Goal: Obtain resource: Download file/media

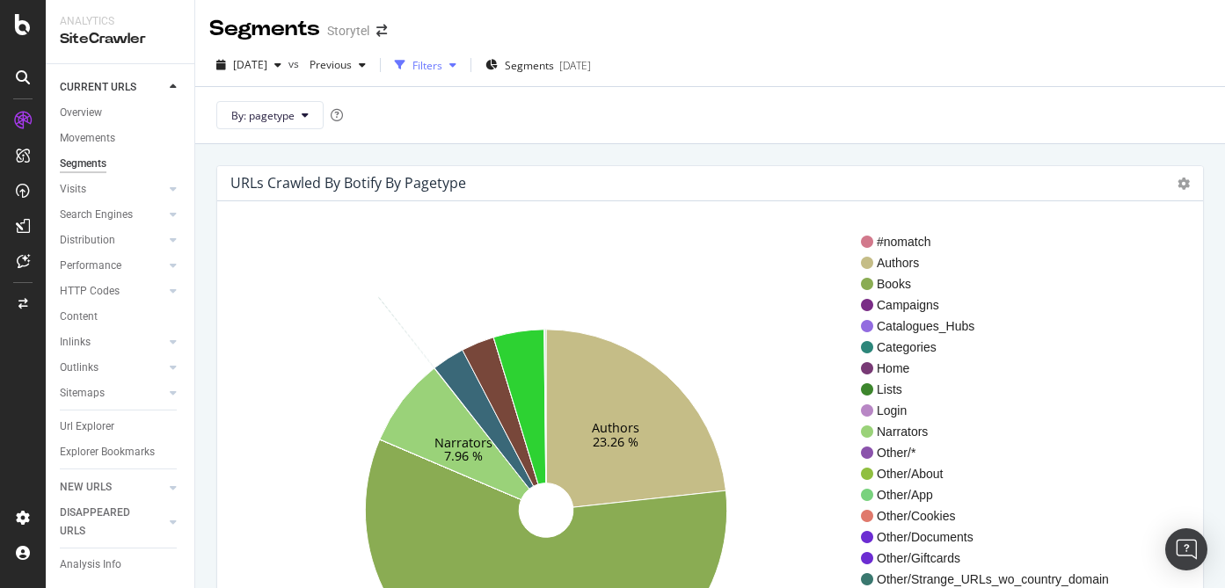
click at [442, 65] on div "Filters" at bounding box center [427, 65] width 30 height 15
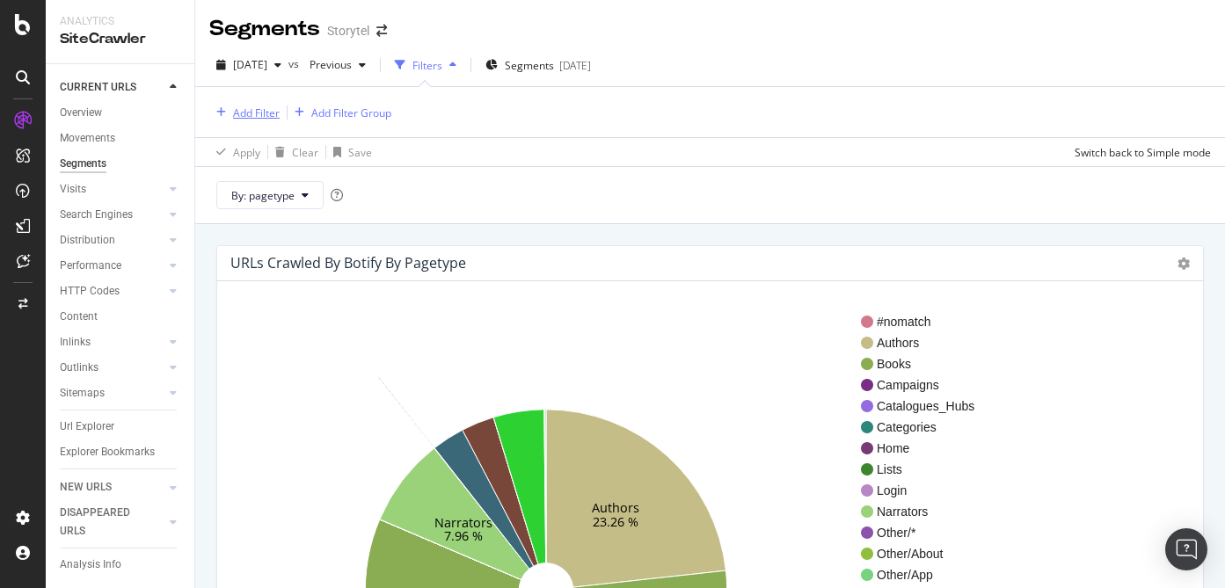
click at [257, 110] on div "Add Filter" at bounding box center [256, 112] width 47 height 15
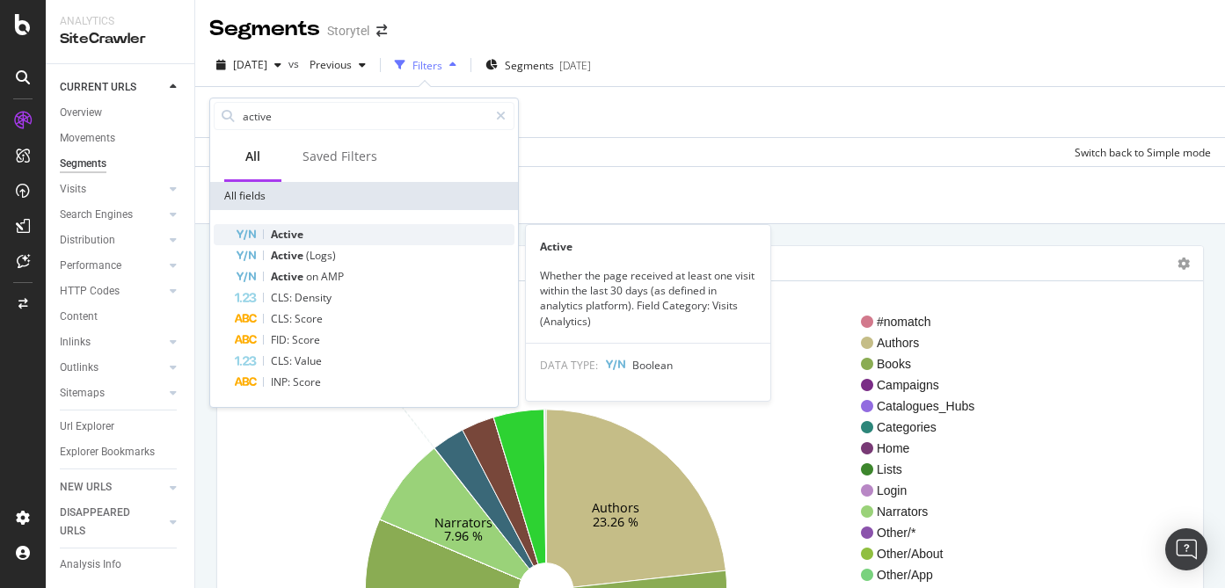
type input "active"
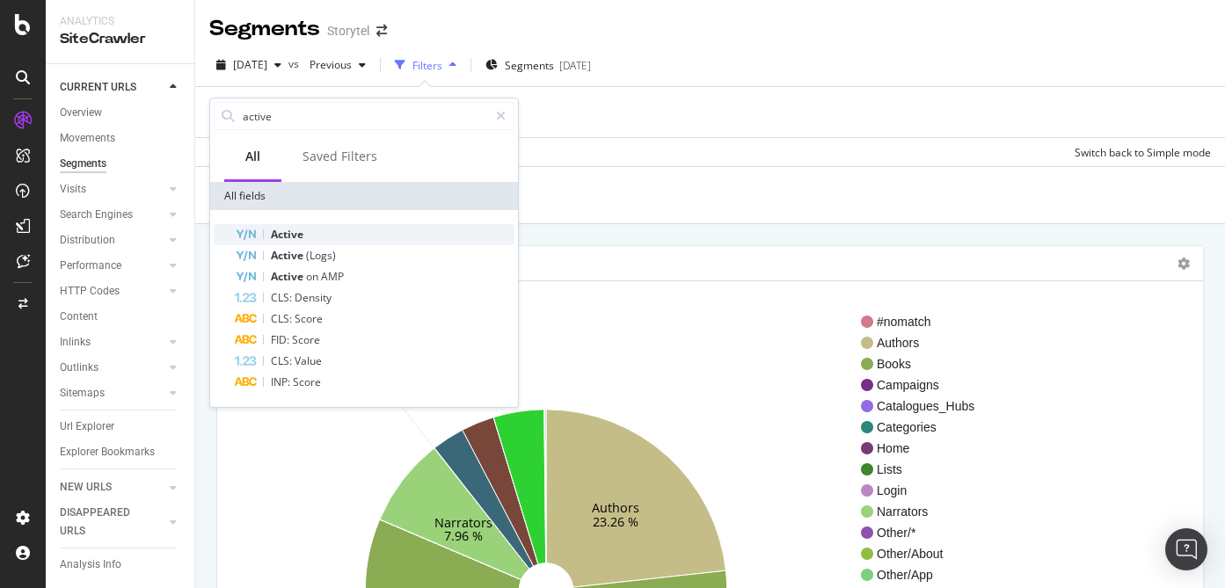
click at [332, 232] on div "Active" at bounding box center [375, 234] width 280 height 21
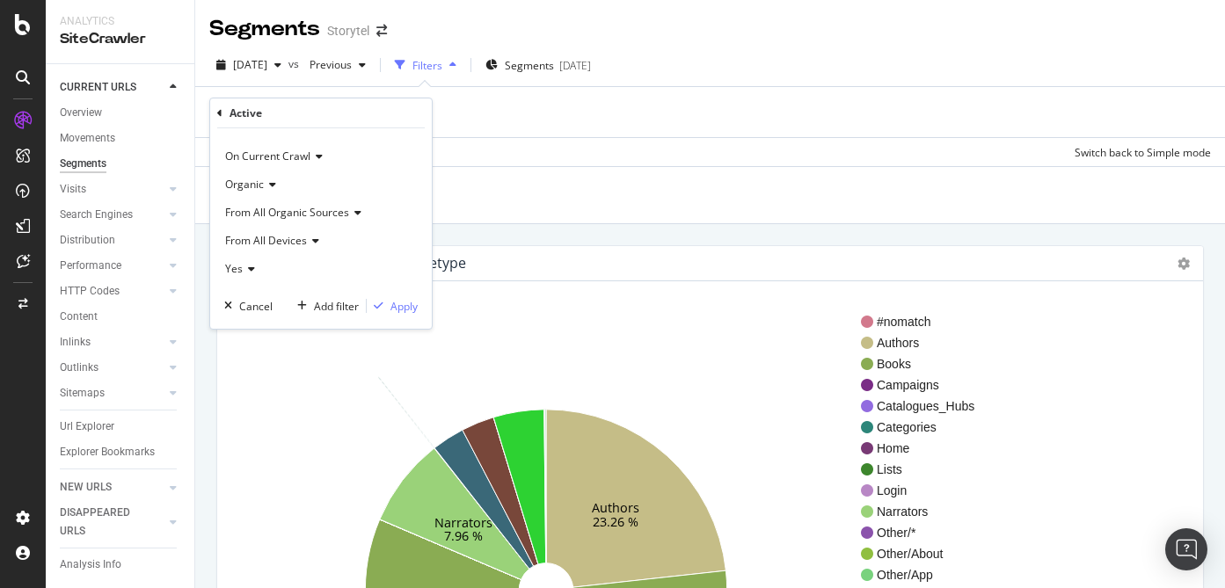
click at [250, 266] on icon at bounding box center [249, 269] width 12 height 11
click at [279, 320] on div "No" at bounding box center [323, 327] width 188 height 23
click at [409, 306] on div "Apply" at bounding box center [403, 306] width 27 height 15
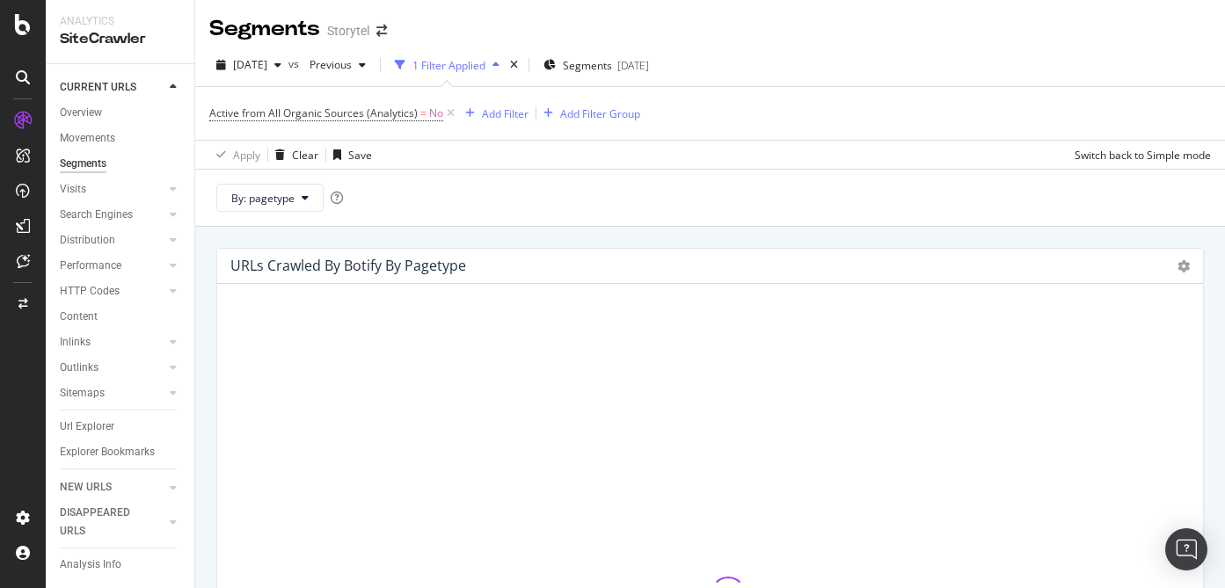
click at [409, 306] on div "View More" at bounding box center [710, 587] width 986 height 607
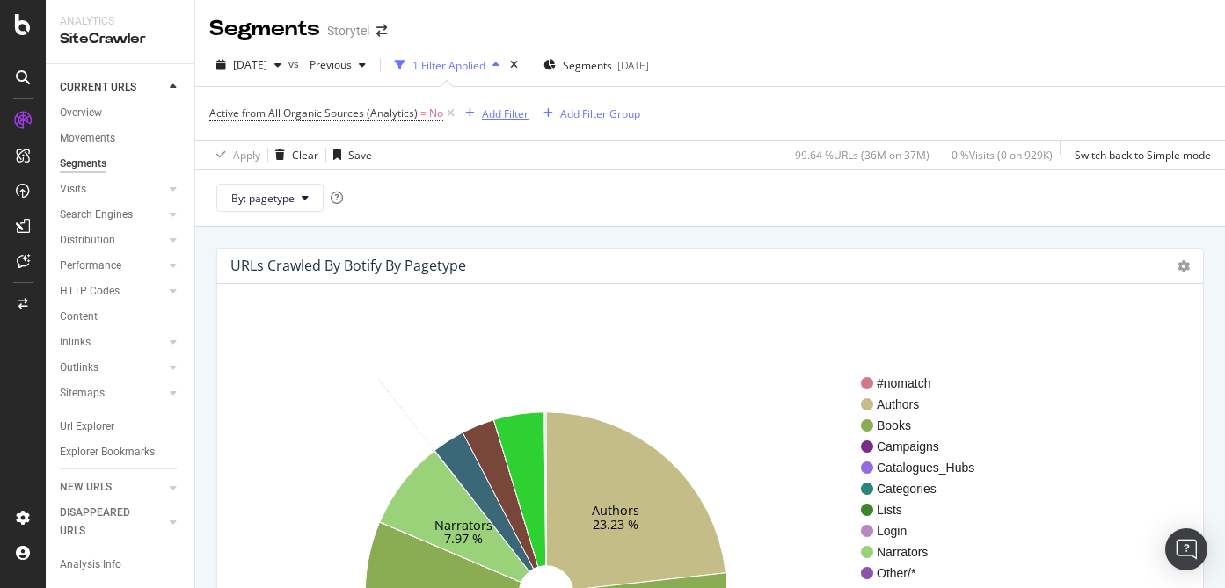
click at [501, 113] on div "Add Filter" at bounding box center [505, 113] width 47 height 15
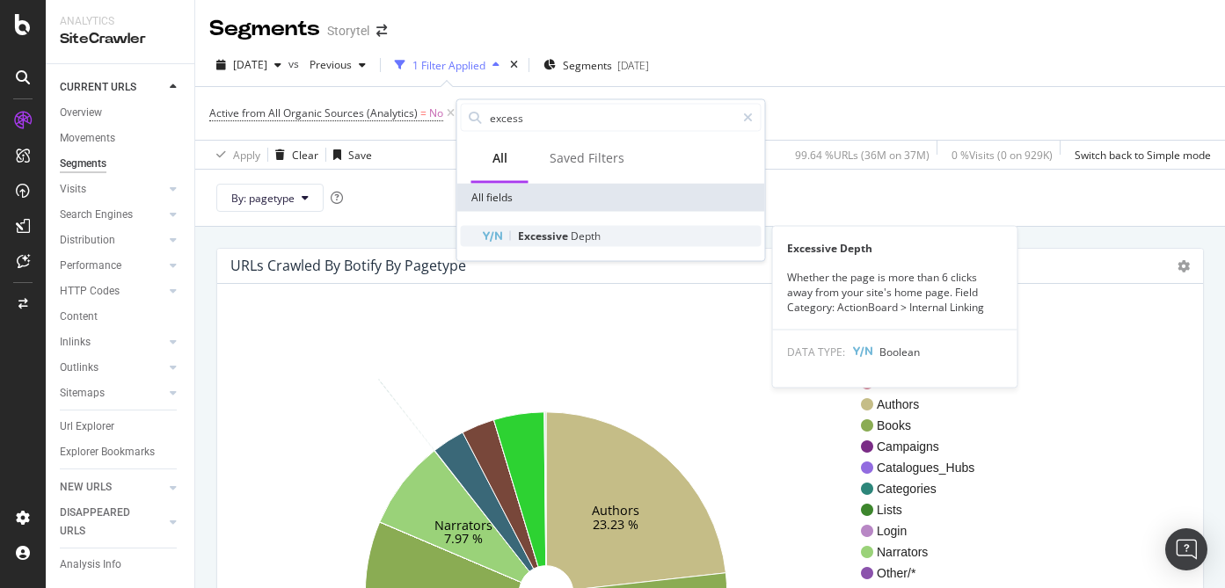
type input "excess"
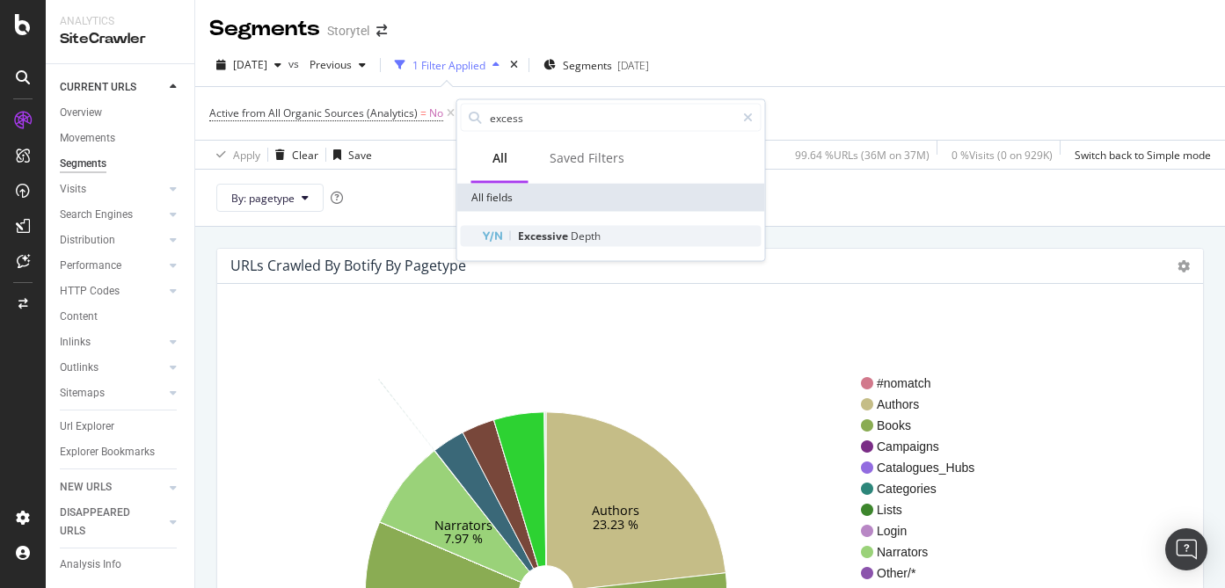
click at [609, 232] on div "Excessive Depth" at bounding box center [622, 236] width 280 height 21
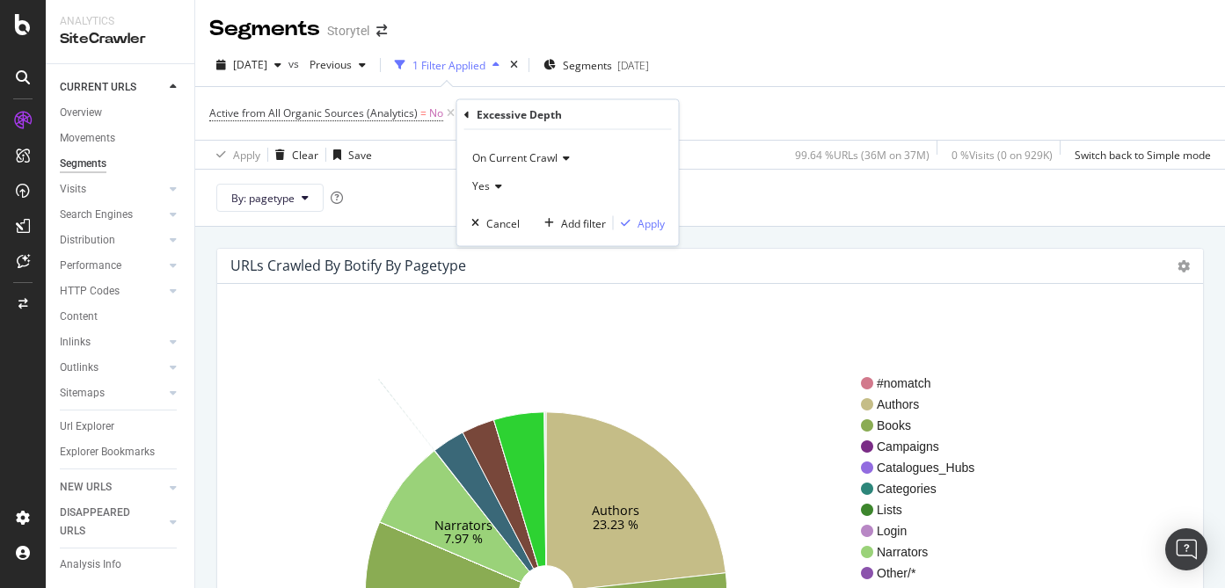
click at [468, 115] on icon at bounding box center [466, 114] width 5 height 11
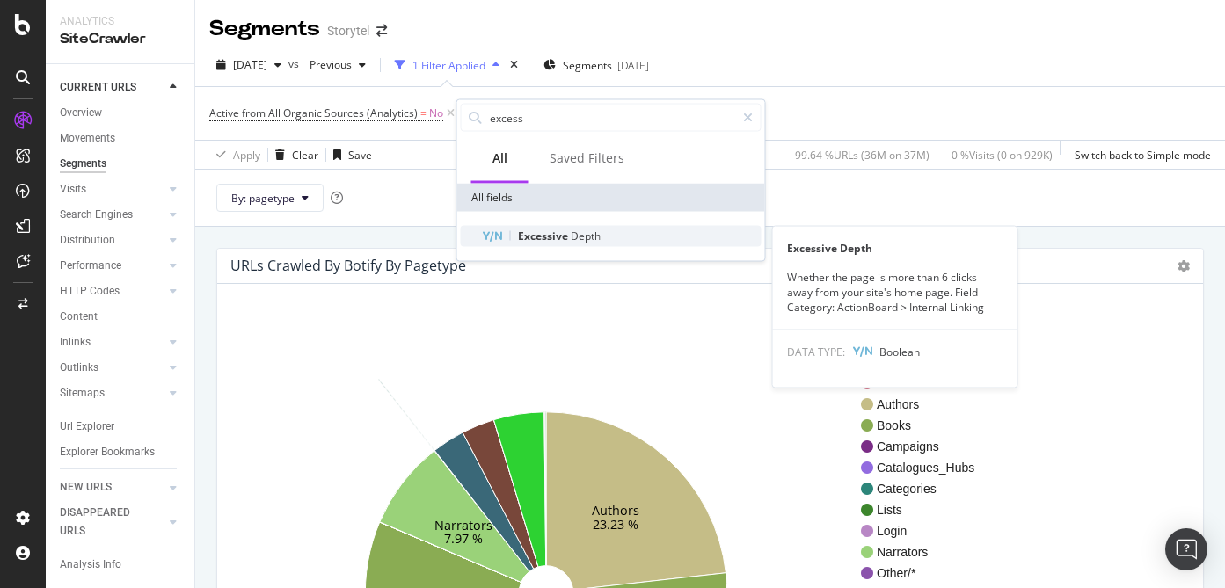
click at [558, 237] on span "Excessive" at bounding box center [544, 236] width 53 height 15
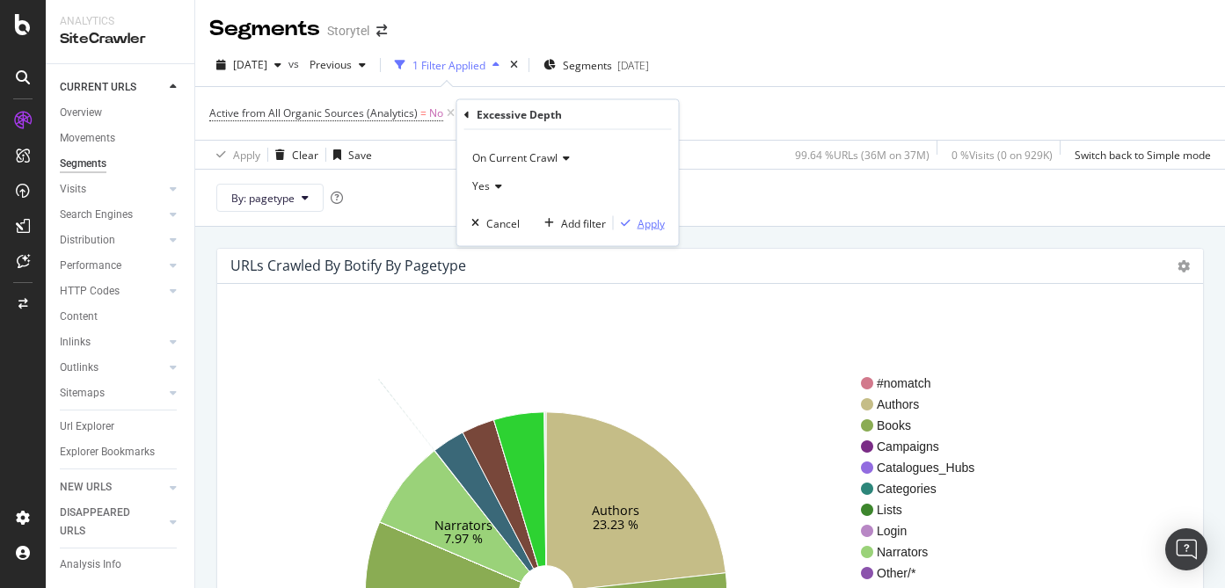
click at [647, 221] on div "Apply" at bounding box center [650, 222] width 27 height 15
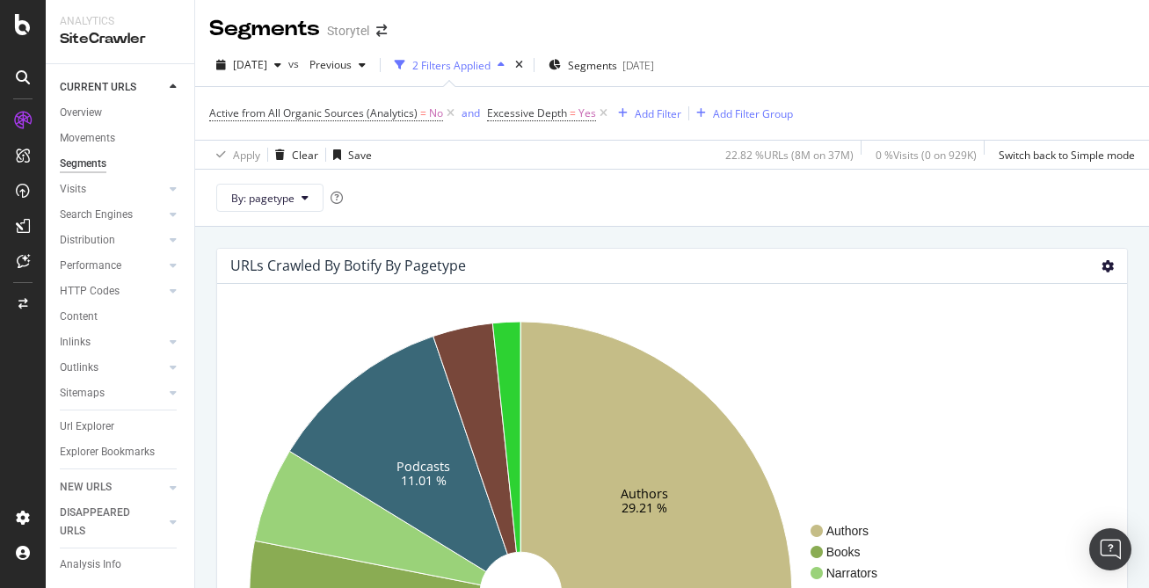
click at [1102, 264] on icon at bounding box center [1108, 266] width 12 height 12
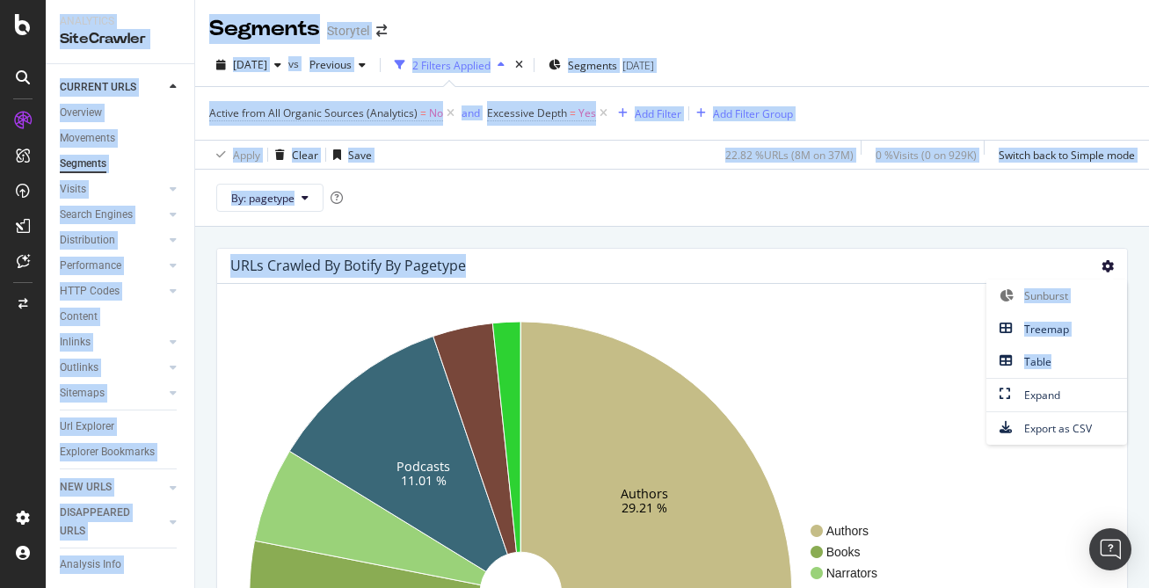
drag, startPoint x: 1036, startPoint y: 357, endPoint x: 1151, endPoint y: 361, distance: 114.4
click at [1149, 361] on html "Analytics SiteCrawler CURRENT URLS Overview Movements Segments Visits Analysis …" at bounding box center [574, 294] width 1149 height 588
click at [1117, 234] on div "URLs Crawled By Botify By pagetype Sunburst Treemap Table Expand Export as CSV …" at bounding box center [672, 521] width 954 height 588
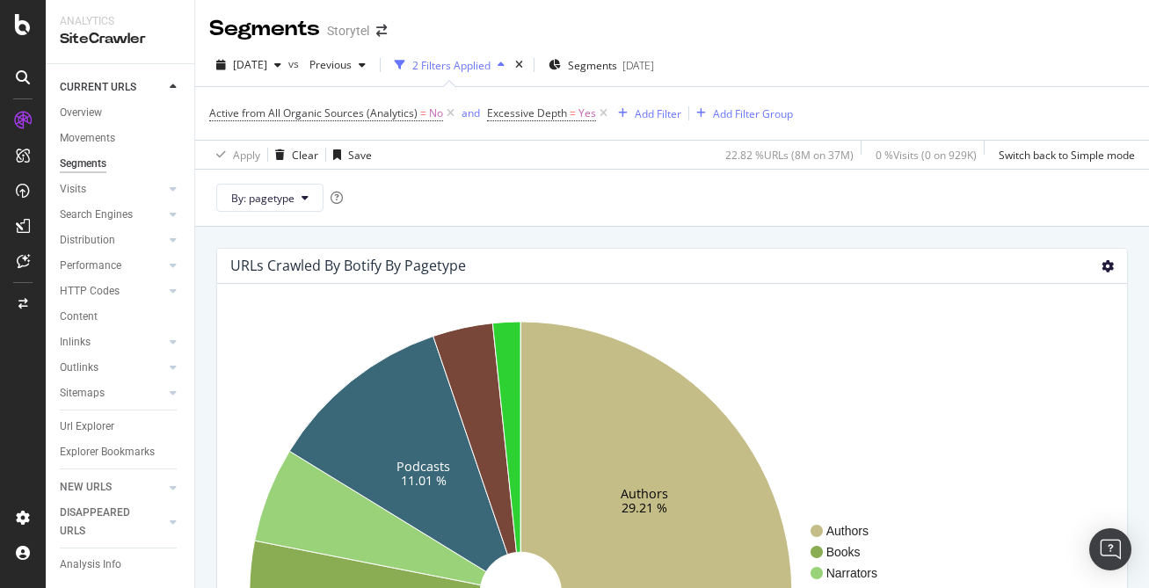
click at [1102, 265] on icon at bounding box center [1108, 266] width 12 height 12
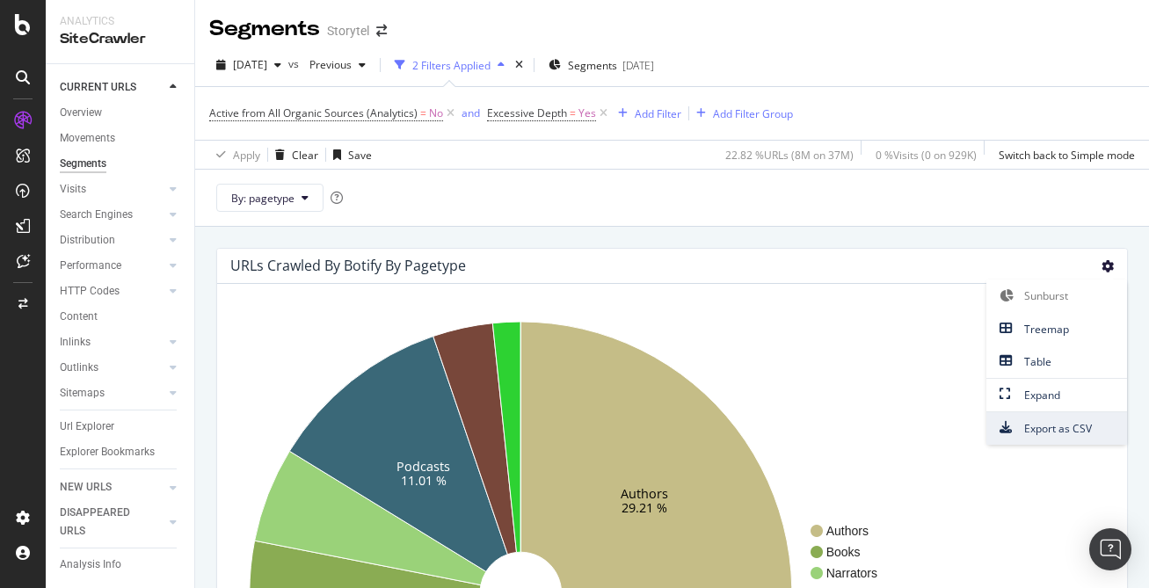
click at [1032, 427] on span "Export as CSV" at bounding box center [1056, 429] width 141 height 24
